Goal: Find specific page/section: Find specific page/section

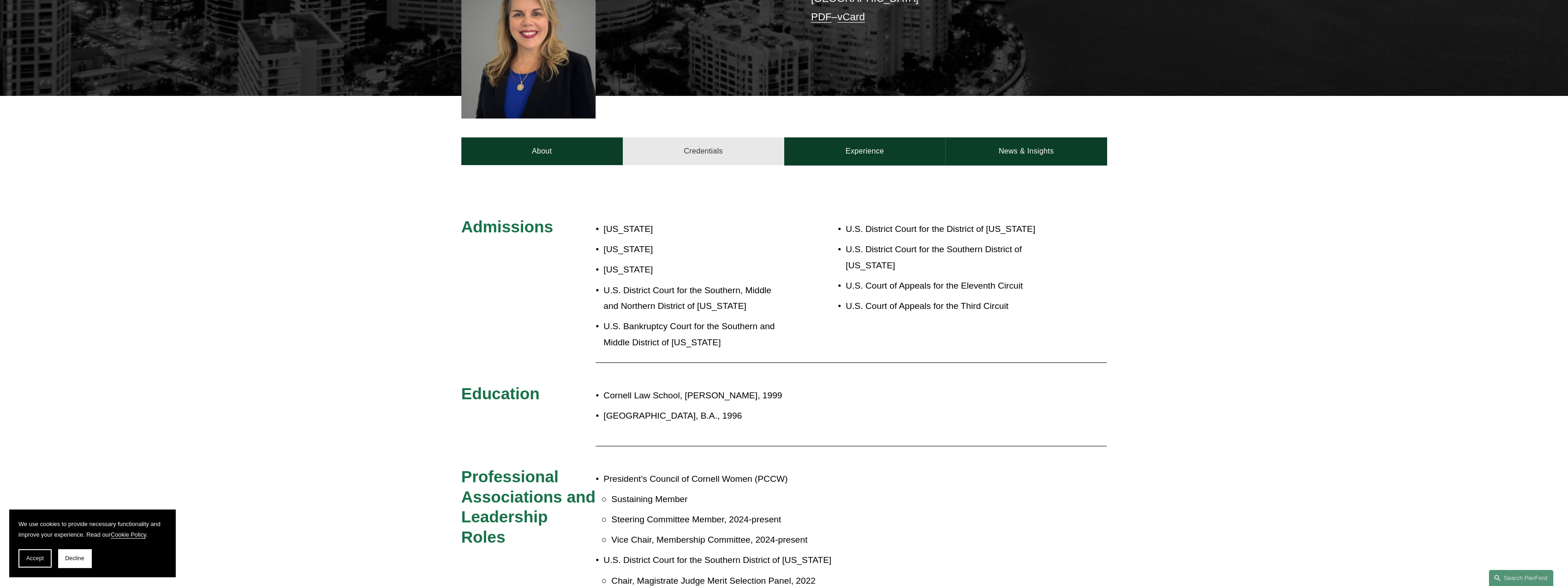
scroll to position [277, 0]
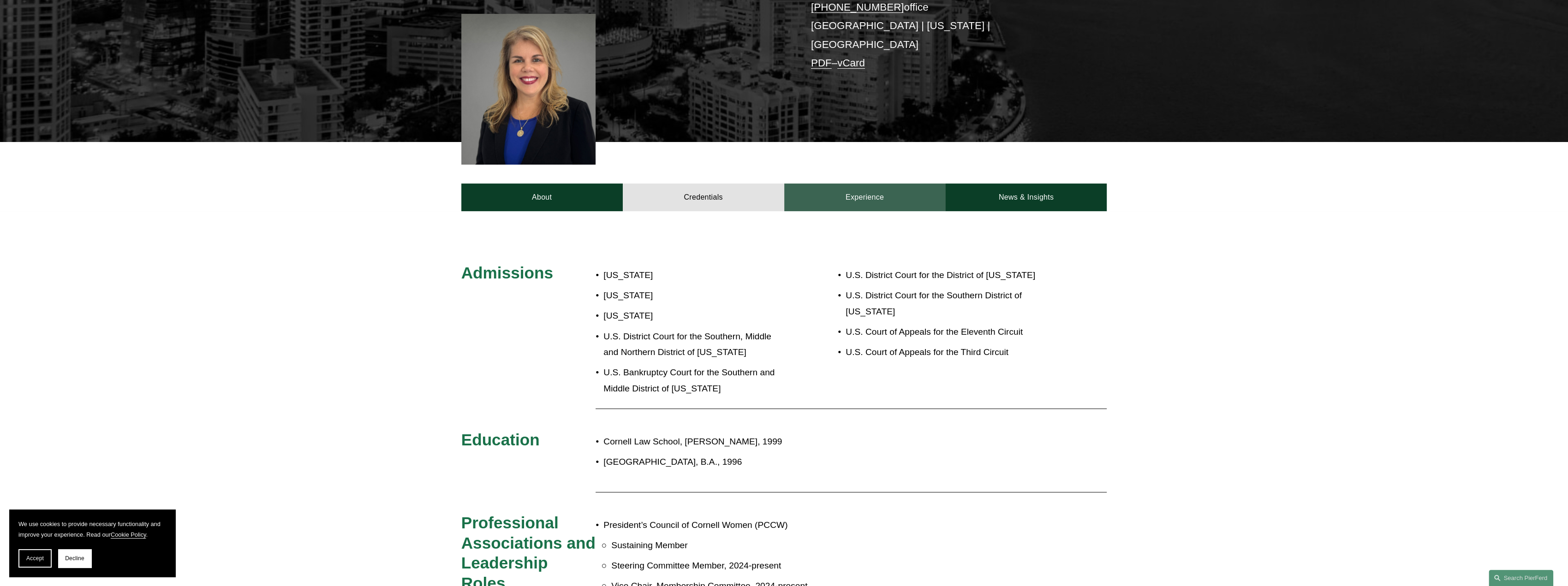
click at [833, 184] on link "Experience" at bounding box center [864, 197] width 161 height 27
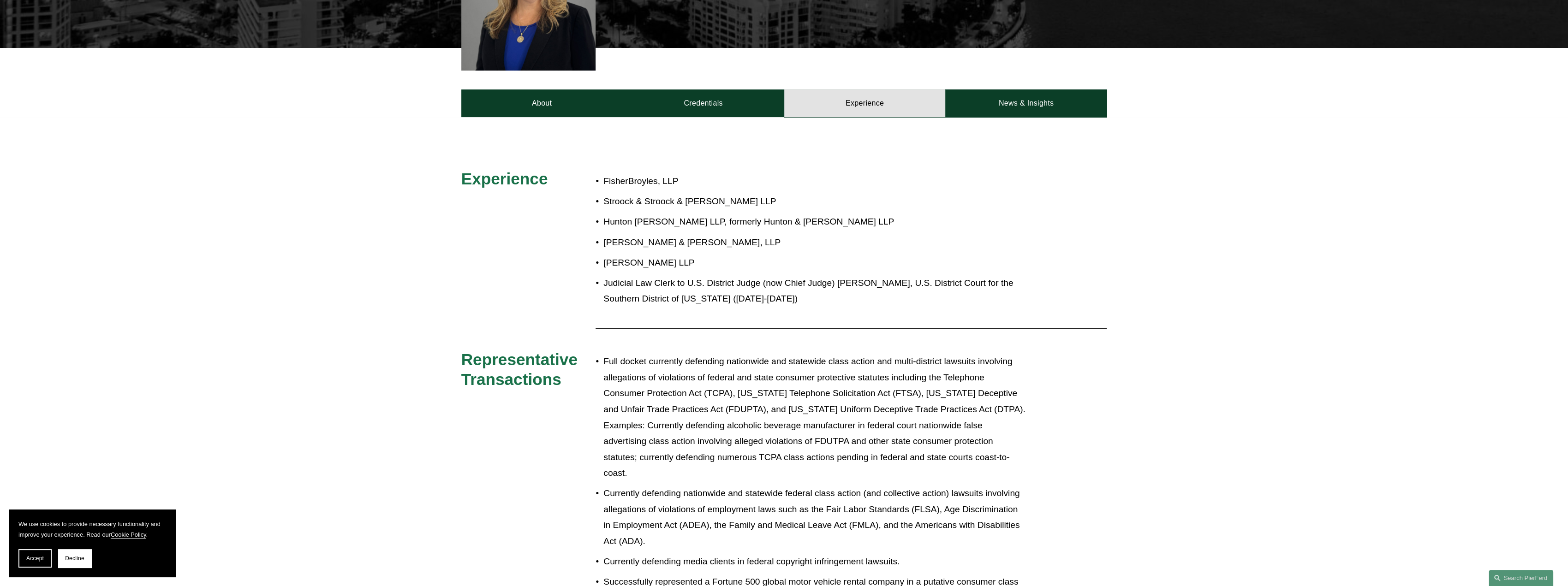
scroll to position [323, 0]
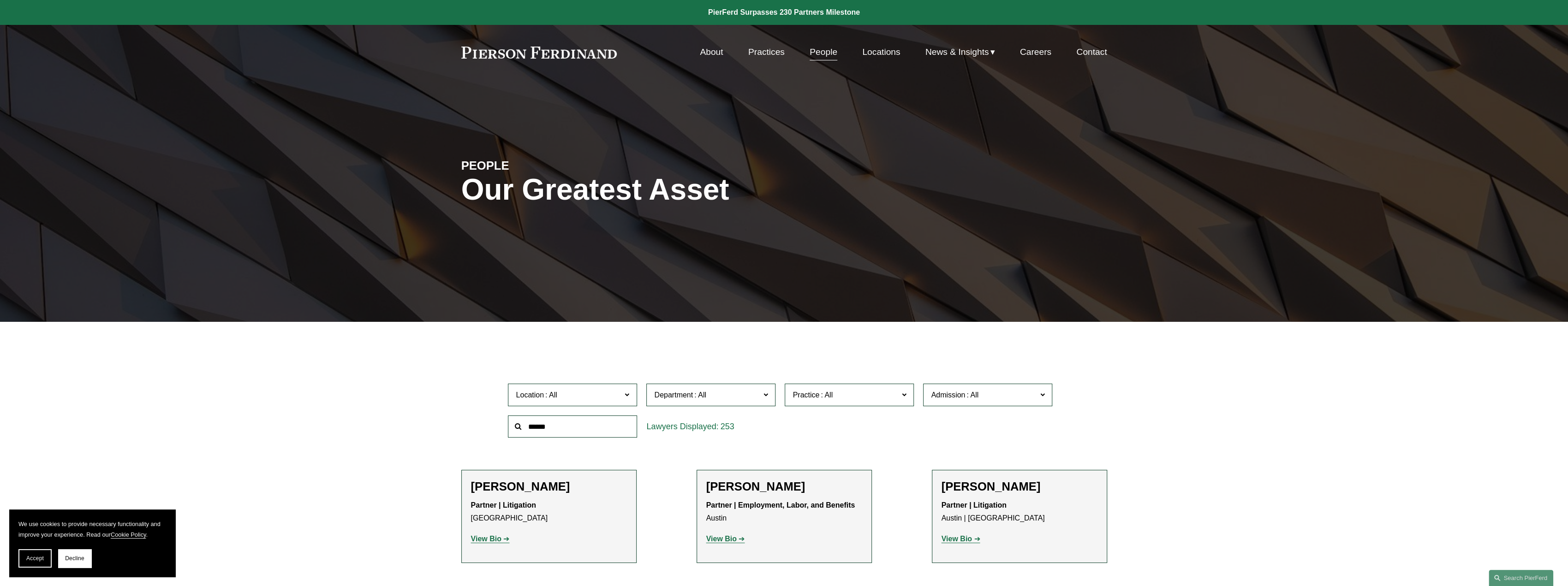
click at [561, 424] on input "text" at bounding box center [572, 427] width 129 height 23
type input "*****"
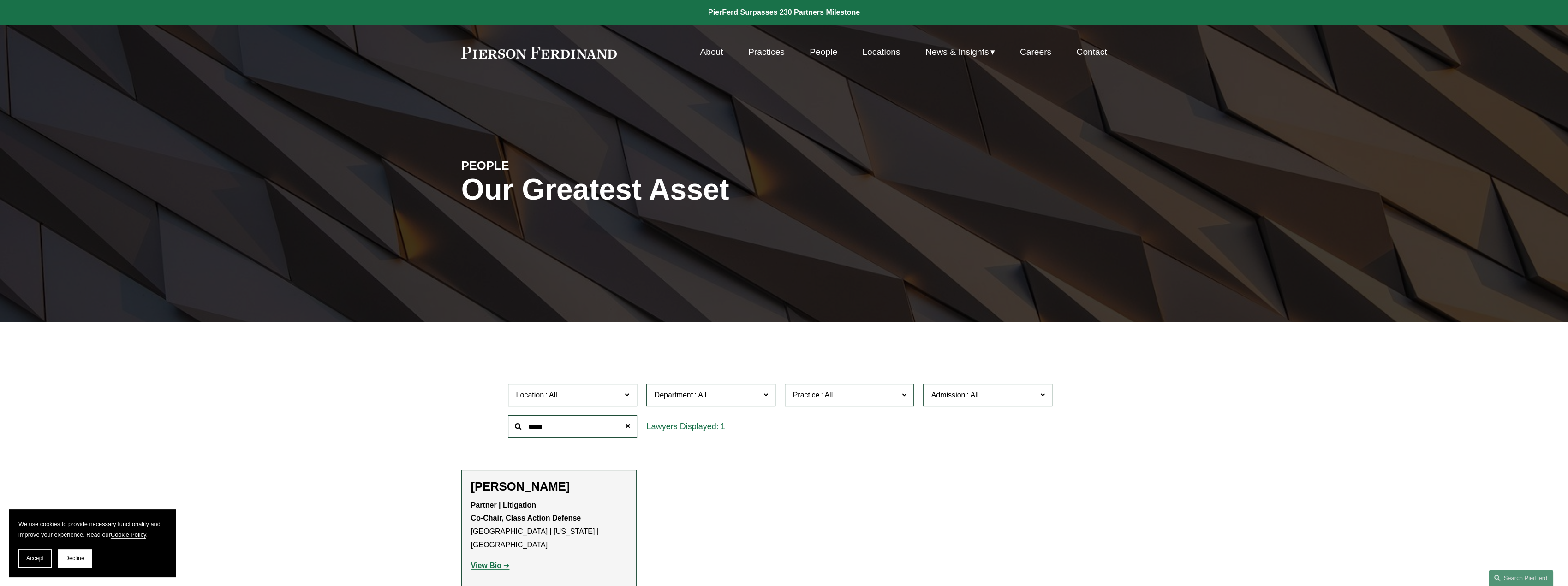
click at [489, 562] on strong "View Bio" at bounding box center [486, 565] width 30 height 8
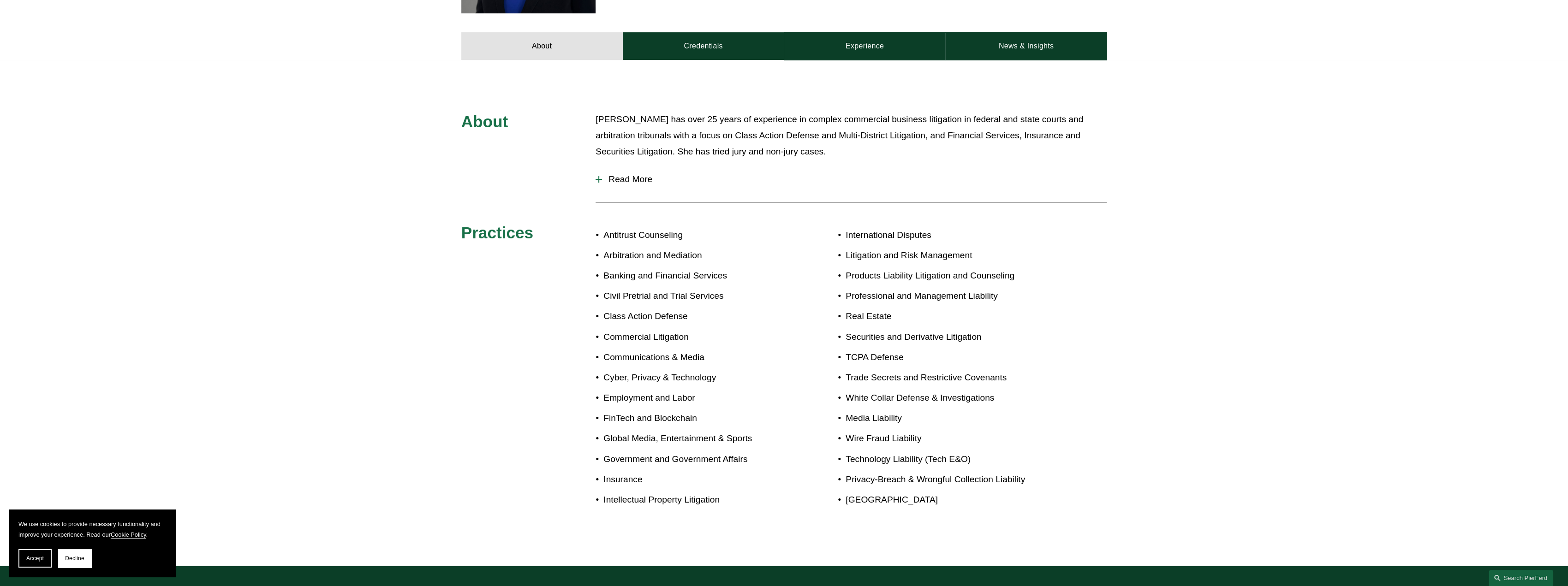
scroll to position [415, 0]
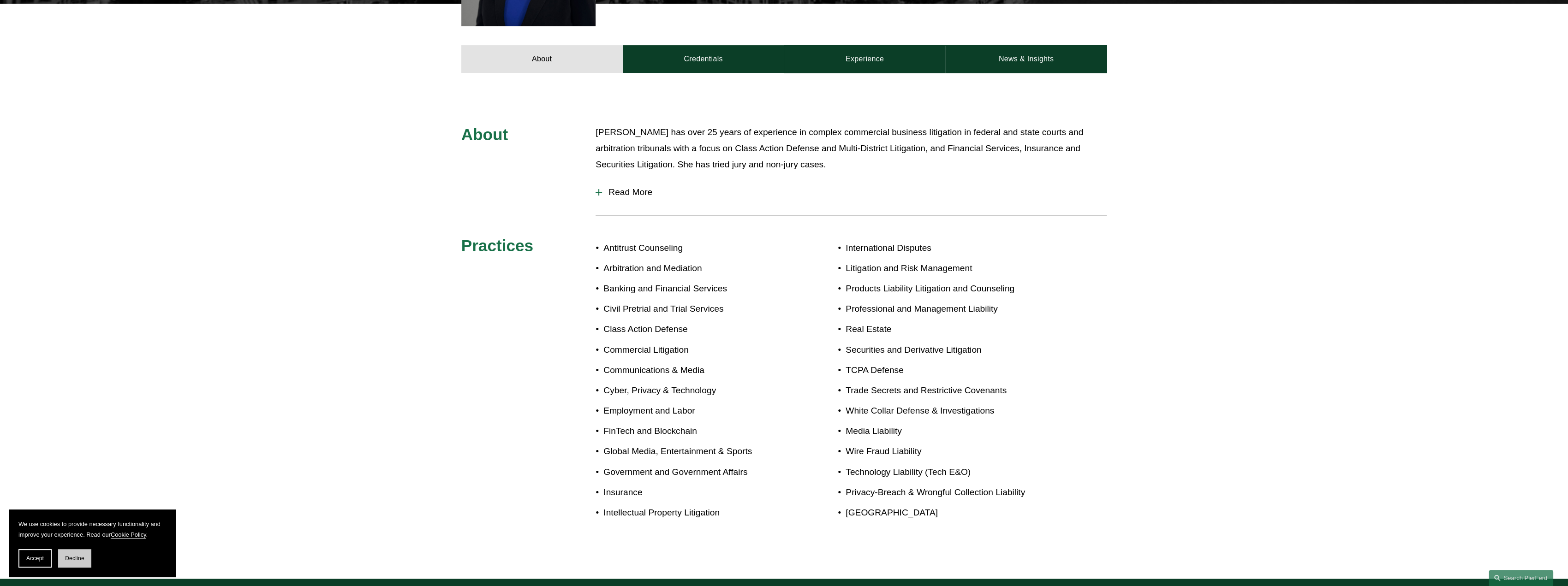
click at [91, 557] on button "Decline" at bounding box center [74, 559] width 33 height 18
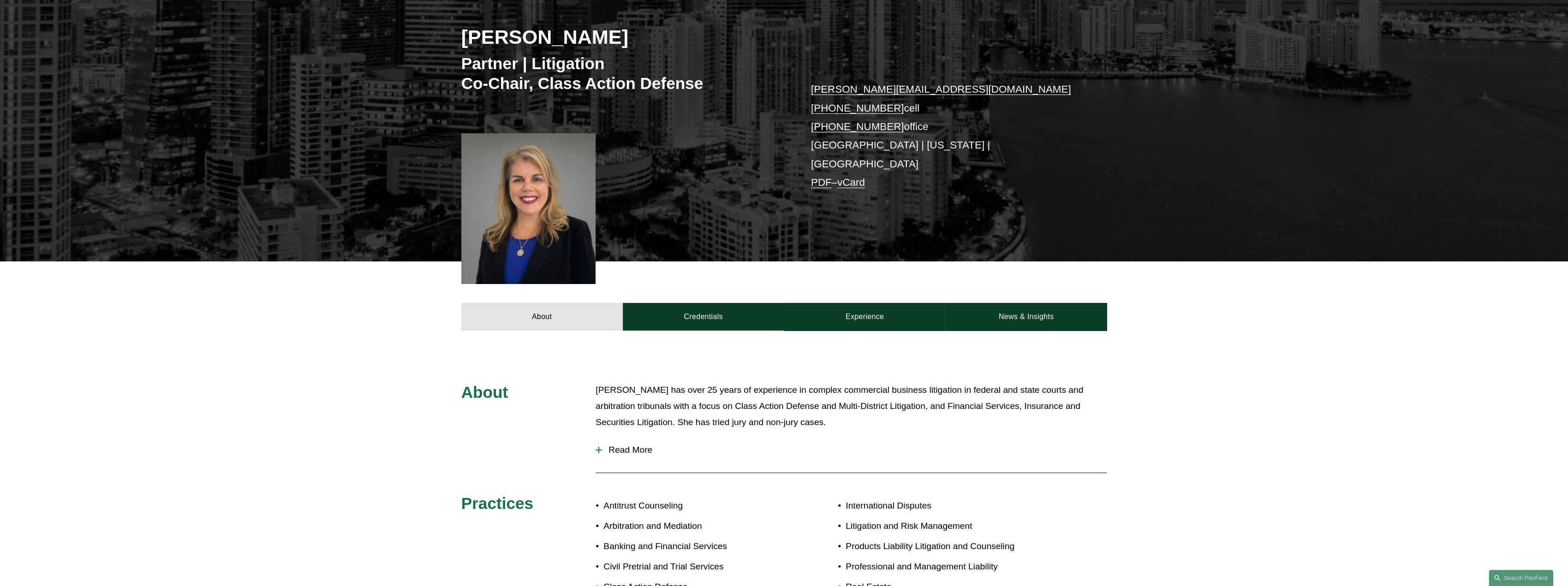
scroll to position [138, 0]
